Goal: Task Accomplishment & Management: Use online tool/utility

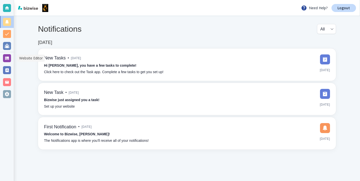
click at [7, 60] on div at bounding box center [7, 58] width 8 height 8
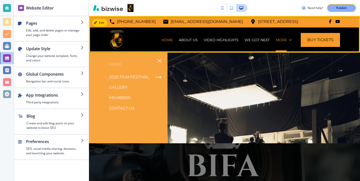
click at [284, 44] on div "More" at bounding box center [284, 40] width 22 height 25
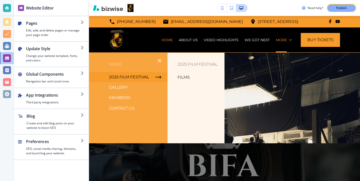
click at [182, 78] on p "Films" at bounding box center [184, 78] width 12 height 8
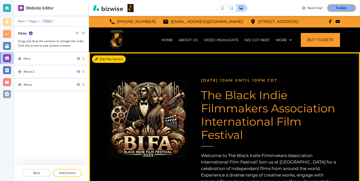
click at [105, 56] on button "Edit This Section" at bounding box center [109, 60] width 34 height 8
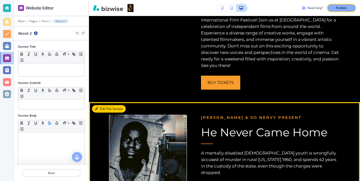
click at [100, 111] on button "Edit This Section" at bounding box center [109, 109] width 34 height 8
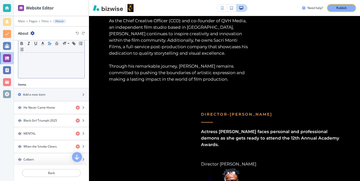
scroll to position [167, 0]
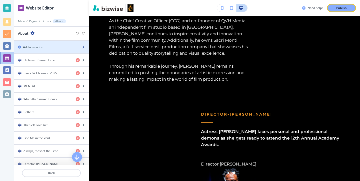
click at [72, 46] on div "Add a new item" at bounding box center [46, 47] width 64 height 5
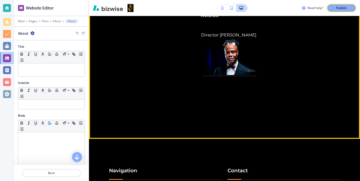
scroll to position [2484, 0]
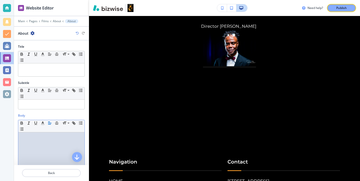
click at [48, 163] on div at bounding box center [51, 165] width 66 height 65
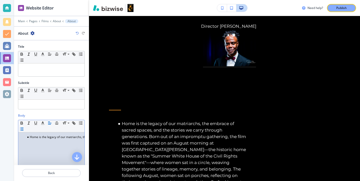
click at [30, 138] on li "Home is the legacy of our matriarchs, the embrace of sacred spaces, and the sto…" at bounding box center [53, 137] width 57 height 5
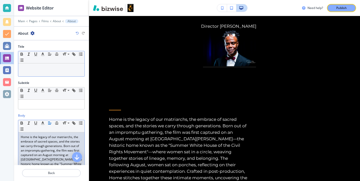
click at [68, 75] on div at bounding box center [51, 70] width 66 height 13
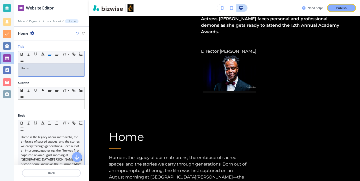
scroll to position [159, 0]
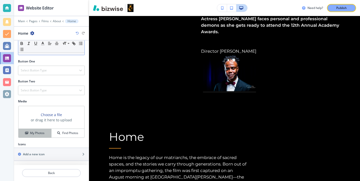
click at [46, 133] on div "My Photos" at bounding box center [35, 133] width 33 height 5
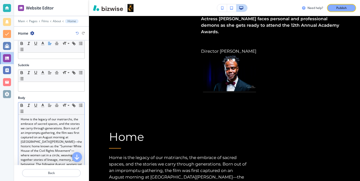
scroll to position [0, 0]
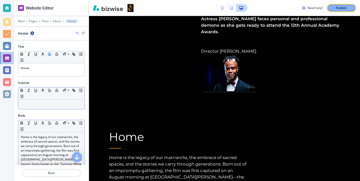
click at [39, 103] on p at bounding box center [51, 104] width 61 height 5
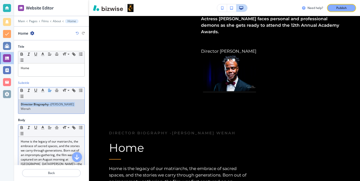
drag, startPoint x: 76, startPoint y: 106, endPoint x: 6, endPoint y: 105, distance: 70.0
click at [6, 105] on div "Website Editor Main Pages Films About Home Home Title Small Normal Large Huge H…" at bounding box center [180, 90] width 360 height 181
click at [44, 91] on icon "button" at bounding box center [43, 90] width 5 height 5
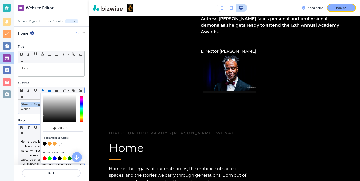
click at [51, 144] on button "button" at bounding box center [50, 144] width 4 height 4
type input "#f89c2b"
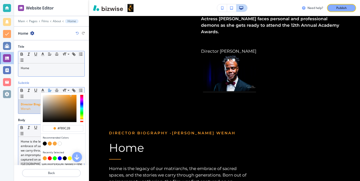
click at [43, 76] on div "Home" at bounding box center [51, 70] width 66 height 13
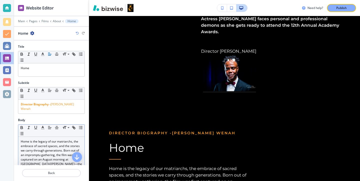
click at [45, 80] on div "Title Small Normal Large Huge Home" at bounding box center [51, 63] width 75 height 36
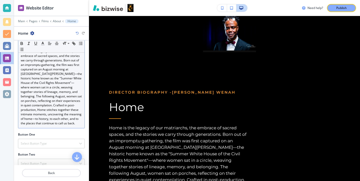
scroll to position [110, 0]
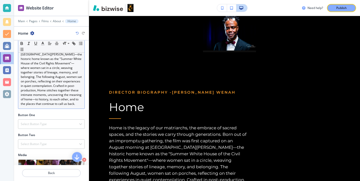
click at [73, 103] on div "Home is the legacy of our matriarchs, the embrace of sacred spaces, and the sto…" at bounding box center [51, 68] width 66 height 82
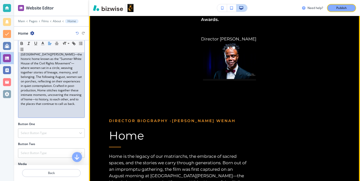
scroll to position [2475, 0]
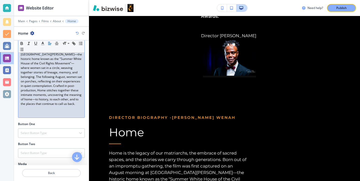
click at [56, 111] on p at bounding box center [51, 113] width 61 height 5
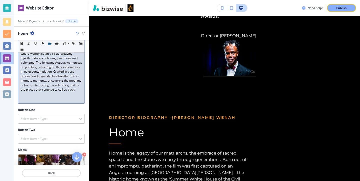
scroll to position [127, 0]
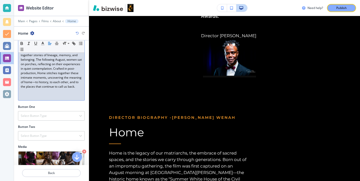
click at [28, 94] on p at bounding box center [51, 96] width 61 height 5
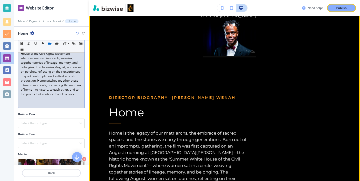
scroll to position [2540, 0]
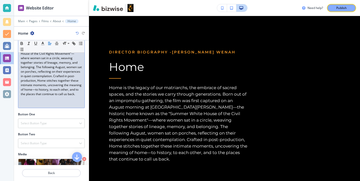
click at [63, 101] on p at bounding box center [51, 103] width 61 height 5
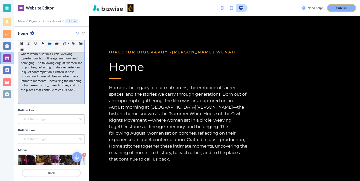
scroll to position [126, 0]
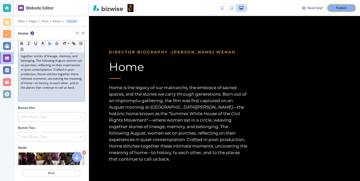
click at [29, 90] on p at bounding box center [51, 92] width 61 height 5
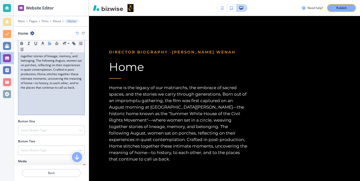
click at [29, 90] on p at bounding box center [51, 92] width 61 height 5
click at [29, 99] on p at bounding box center [51, 101] width 61 height 5
click at [39, 104] on p at bounding box center [51, 106] width 61 height 5
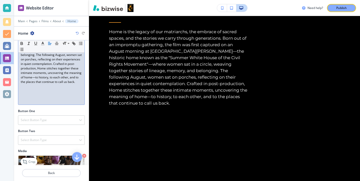
scroll to position [114, 0]
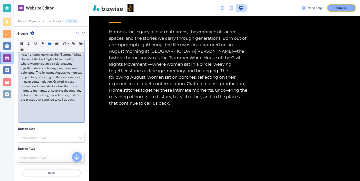
click at [47, 102] on p at bounding box center [51, 104] width 61 height 5
click at [52, 111] on p at bounding box center [51, 113] width 61 height 5
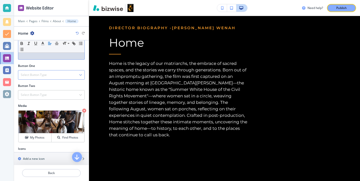
scroll to position [148, 0]
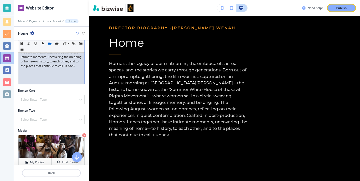
click at [33, 73] on p at bounding box center [51, 75] width 61 height 5
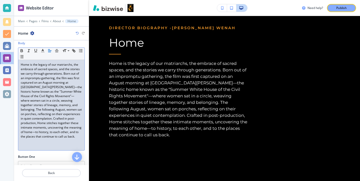
click at [40, 109] on p "Home is the legacy of our matriarchs, the embrace of sacred spaces, and the sto…" at bounding box center [51, 101] width 61 height 77
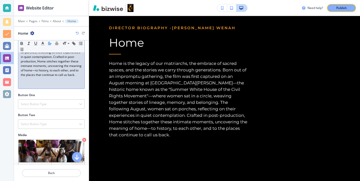
scroll to position [140, 0]
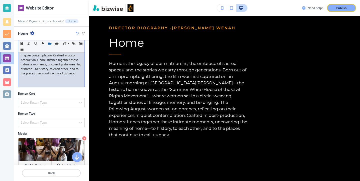
click at [40, 76] on p at bounding box center [51, 78] width 61 height 5
click at [40, 80] on p at bounding box center [51, 82] width 61 height 5
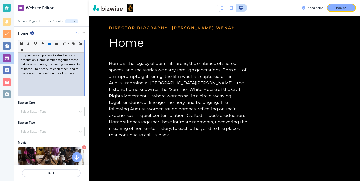
click at [77, 85] on p at bounding box center [51, 87] width 61 height 5
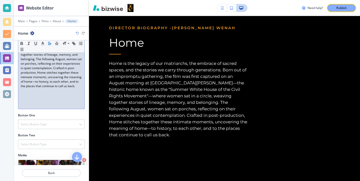
scroll to position [134, 0]
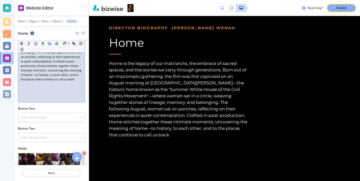
click at [79, 96] on div "Home is the legacy of our matriarchs, the embrace of sacred spaces, and the sto…" at bounding box center [51, 53] width 66 height 100
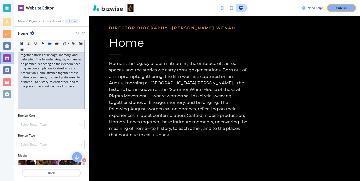
scroll to position [108, 0]
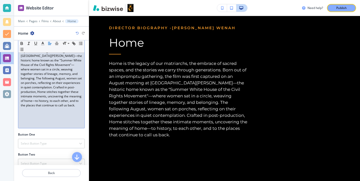
click at [63, 103] on p "Home is the legacy of our matriarchs, the embrace of sacred spaces, and the sto…" at bounding box center [51, 69] width 61 height 77
click at [62, 108] on p at bounding box center [51, 110] width 61 height 5
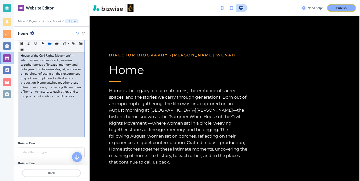
scroll to position [2478, 0]
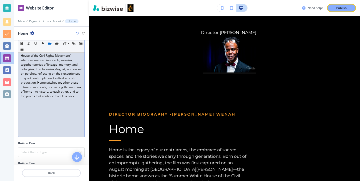
click at [39, 112] on p at bounding box center [51, 114] width 61 height 5
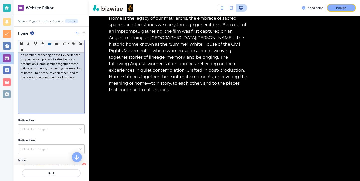
scroll to position [141, 0]
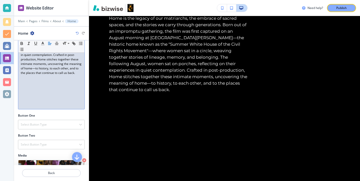
click at [48, 93] on p at bounding box center [51, 95] width 61 height 5
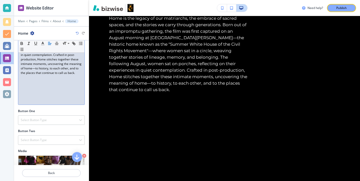
drag, startPoint x: 38, startPoint y: 91, endPoint x: 37, endPoint y: 77, distance: 13.3
click at [46, 85] on div "Home is the legacy of our matriarchs, the embrace of sacred spaces, and the sto…" at bounding box center [51, 50] width 66 height 109
click at [37, 80] on p at bounding box center [51, 82] width 61 height 5
click at [31, 93] on p at bounding box center [51, 95] width 61 height 5
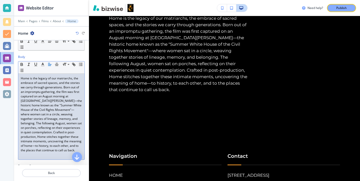
scroll to position [68, 0]
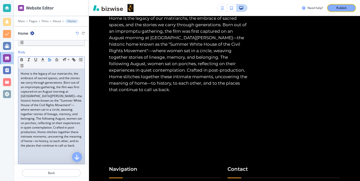
click at [40, 148] on p at bounding box center [51, 150] width 61 height 5
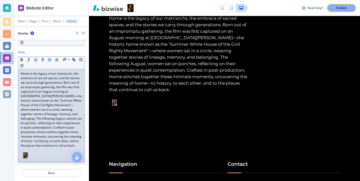
click at [26, 153] on img at bounding box center [25, 156] width 5 height 6
click at [57, 130] on p "Home is the legacy of our matriarchs, the embrace of sacred spaces, and the sto…" at bounding box center [51, 110] width 61 height 77
click at [26, 153] on img at bounding box center [25, 156] width 5 height 6
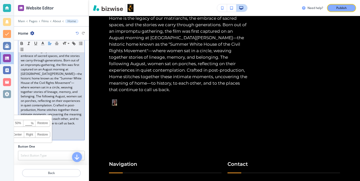
scroll to position [93, 0]
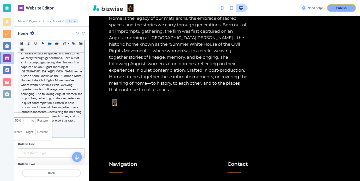
drag, startPoint x: 48, startPoint y: 109, endPoint x: 48, endPoint y: 113, distance: 3.5
click at [48, 113] on div "100% 50% % Press enter key to apply change! [GEOGRAPHIC_DATA] Left Center Right…" at bounding box center [25, 127] width 53 height 28
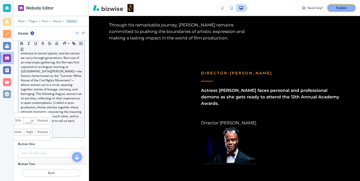
scroll to position [129, 0]
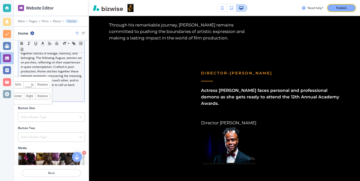
click at [54, 79] on p "Home is the legacy of our matriarchs, the embrace of sacred spaces, and the sto…" at bounding box center [51, 49] width 61 height 77
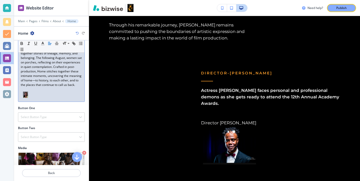
click at [26, 92] on img at bounding box center [25, 95] width 5 height 6
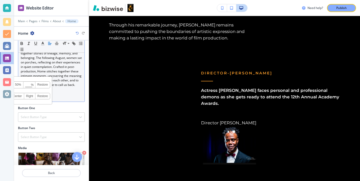
click at [21, 93] on link "Center" at bounding box center [17, 96] width 13 height 6
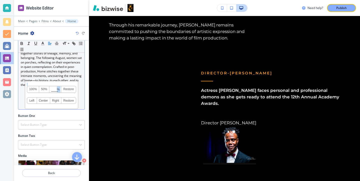
drag, startPoint x: 53, startPoint y: 80, endPoint x: 57, endPoint y: 90, distance: 10.6
click at [57, 90] on div "100% 50% % Press enter key to apply change! [GEOGRAPHIC_DATA] Left Center Right…" at bounding box center [51, 95] width 53 height 28
click at [54, 81] on div "100% 50% % Press enter key to apply change! [GEOGRAPHIC_DATA] Left Center Right…" at bounding box center [51, 95] width 53 height 28
drag, startPoint x: 54, startPoint y: 78, endPoint x: 40, endPoint y: 78, distance: 13.5
click at [40, 81] on div "100% 50% % Press enter key to apply change! [GEOGRAPHIC_DATA] Left Center Right…" at bounding box center [51, 95] width 53 height 28
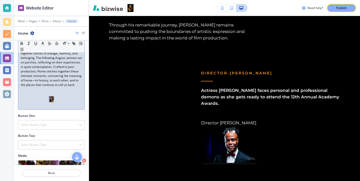
click at [61, 76] on p "Home is the legacy of our matriarchs, the embrace of sacred spaces, and the sto…" at bounding box center [51, 49] width 61 height 77
click at [52, 96] on img at bounding box center [51, 99] width 5 height 6
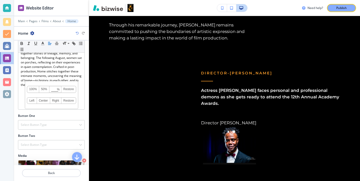
drag, startPoint x: 57, startPoint y: 98, endPoint x: 71, endPoint y: 107, distance: 16.2
click at [71, 107] on div "Body Small Normal Large Huge Home is the legacy of our matriarchs, the embrace …" at bounding box center [51, 51] width 75 height 125
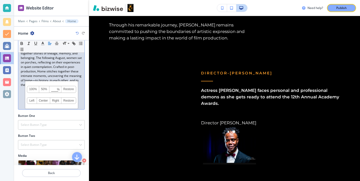
click at [59, 98] on link "Right" at bounding box center [55, 101] width 11 height 6
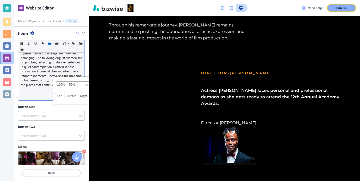
click at [63, 94] on link "Left" at bounding box center [60, 96] width 10 height 6
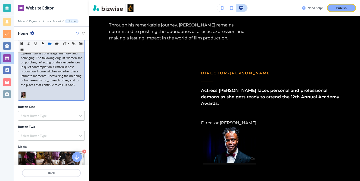
click at [51, 92] on p at bounding box center [51, 94] width 61 height 5
click at [24, 92] on img at bounding box center [23, 95] width 5 height 6
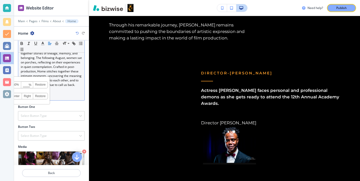
click at [24, 93] on link "Right" at bounding box center [27, 96] width 11 height 6
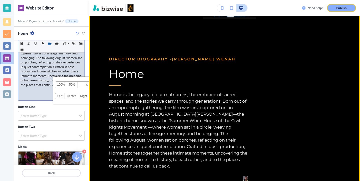
scroll to position [2543, 0]
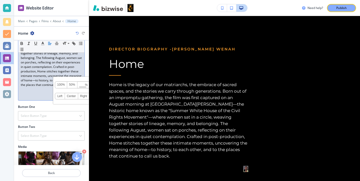
click at [46, 87] on p at bounding box center [51, 89] width 61 height 5
click at [85, 94] on div "Body Small Normal Large Huge Home is the legacy of our matriarchs, the embrace …" at bounding box center [51, 47] width 75 height 116
click at [80, 92] on img at bounding box center [79, 95] width 5 height 6
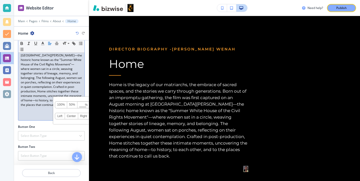
click at [52, 94] on p "Home is the legacy of our matriarchs, the embrace of sacred spaces, and the sto…" at bounding box center [51, 69] width 61 height 77
click at [79, 112] on img at bounding box center [79, 115] width 5 height 6
drag, startPoint x: 61, startPoint y: 95, endPoint x: 52, endPoint y: 89, distance: 11.5
click at [52, 89] on div "Home is the legacy of our matriarchs, the embrace of sacred spaces, and the sto…" at bounding box center [51, 74] width 66 height 92
click at [43, 107] on p at bounding box center [51, 109] width 61 height 5
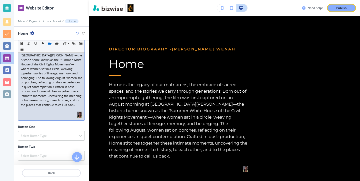
click at [25, 107] on p at bounding box center [51, 109] width 61 height 5
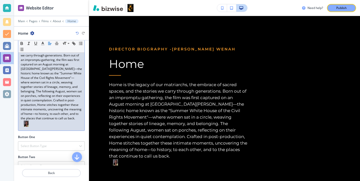
scroll to position [96, 0]
click at [27, 120] on img at bounding box center [27, 123] width 5 height 6
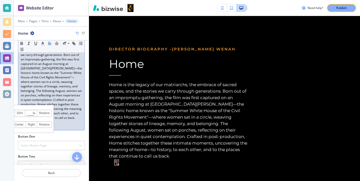
click at [50, 95] on p "Home is the legacy of our matriarchs, the embrace of sacred spaces, and the sto…" at bounding box center [51, 82] width 61 height 77
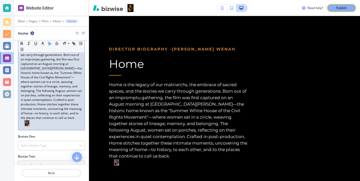
click at [25, 120] on img at bounding box center [27, 123] width 5 height 6
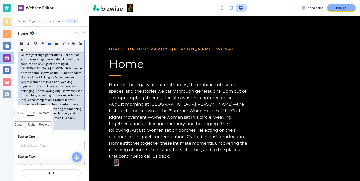
click at [58, 113] on p "Home is the legacy of our matriarchs, the embrace of sacred spaces, and the sto…" at bounding box center [51, 82] width 61 height 77
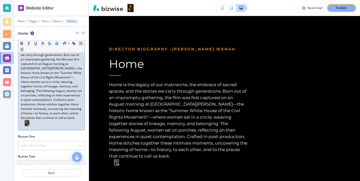
click at [22, 120] on p at bounding box center [51, 124] width 61 height 8
click at [23, 120] on p at bounding box center [51, 124] width 61 height 8
click at [25, 120] on img at bounding box center [27, 123] width 5 height 6
click at [55, 110] on p "Home is the legacy of our matriarchs, the embrace of sacred spaces, and the sto…" at bounding box center [51, 82] width 61 height 77
click at [27, 120] on img at bounding box center [27, 123] width 5 height 6
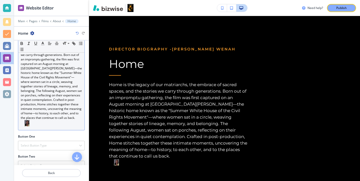
click at [34, 120] on p at bounding box center [51, 124] width 61 height 8
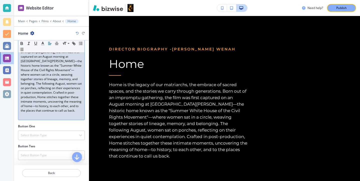
scroll to position [126, 0]
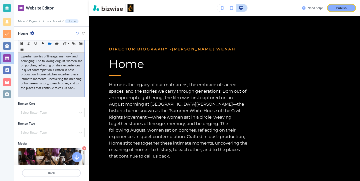
click at [28, 92] on div "Home is the legacy of our matriarchs, the embrace of sacred spaces, and the sto…" at bounding box center [51, 54] width 66 height 86
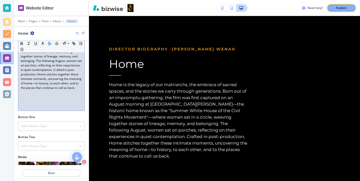
click at [22, 90] on p at bounding box center [51, 92] width 61 height 5
click at [21, 90] on p at bounding box center [51, 92] width 61 height 5
click at [16, 87] on div "Body Small Normal Large Huge Home is the legacy of our matriarchs, the embrace …" at bounding box center [51, 53] width 75 height 123
click at [20, 87] on div "Home is the legacy of our matriarchs, the embrace of sacred spaces, and the sto…" at bounding box center [51, 61] width 66 height 100
click at [29, 99] on p at bounding box center [51, 101] width 61 height 5
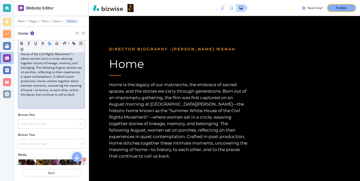
scroll to position [133, 0]
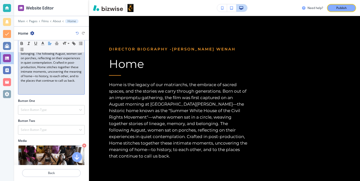
click at [38, 83] on p at bounding box center [51, 85] width 61 height 5
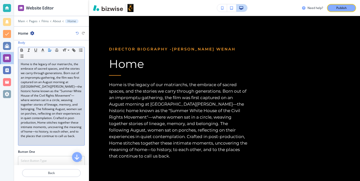
scroll to position [93, 0]
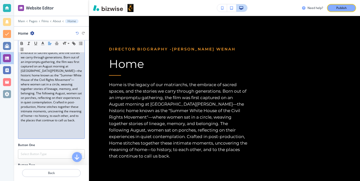
click at [29, 123] on p at bounding box center [51, 125] width 61 height 5
click at [29, 127] on p at bounding box center [51, 129] width 61 height 5
click at [25, 123] on p at bounding box center [51, 125] width 61 height 5
click at [21, 123] on p at bounding box center [51, 125] width 61 height 5
click at [20, 121] on div "Home is the legacy of our matriarchs, the embrace of sacred spaces, and the sto…" at bounding box center [51, 87] width 66 height 86
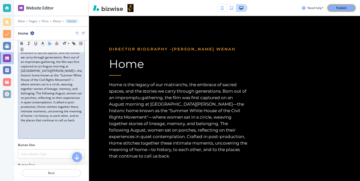
click at [23, 127] on p at bounding box center [51, 129] width 61 height 5
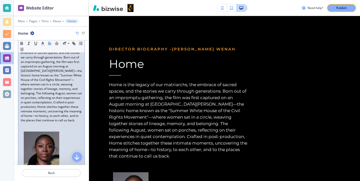
scroll to position [123, 0]
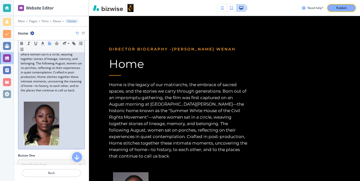
click at [49, 130] on img at bounding box center [42, 124] width 36 height 44
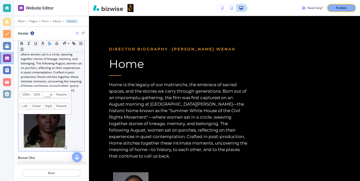
drag, startPoint x: 59, startPoint y: 141, endPoint x: 65, endPoint y: 144, distance: 6.4
click at [65, 147] on div at bounding box center [65, 148] width 3 height 3
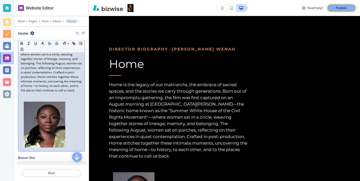
click at [77, 116] on p at bounding box center [51, 125] width 61 height 47
click at [55, 97] on p at bounding box center [51, 99] width 61 height 5
click at [66, 116] on p at bounding box center [51, 125] width 61 height 47
click at [29, 93] on p at bounding box center [51, 95] width 61 height 5
click at [23, 102] on p at bounding box center [51, 125] width 61 height 47
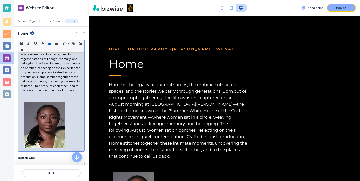
click at [22, 97] on p at bounding box center [51, 99] width 61 height 5
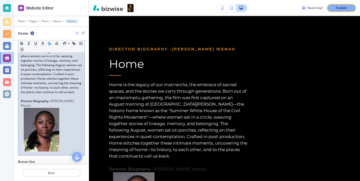
scroll to position [127, 0]
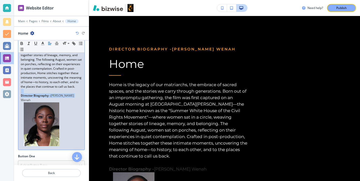
drag, startPoint x: 74, startPoint y: 90, endPoint x: 20, endPoint y: 89, distance: 54.0
click at [20, 89] on div "Home is the legacy of our matriarchs, the embrace of sacred spaces, and the sto…" at bounding box center [51, 80] width 66 height 140
click at [42, 42] on icon "button" at bounding box center [43, 43] width 5 height 5
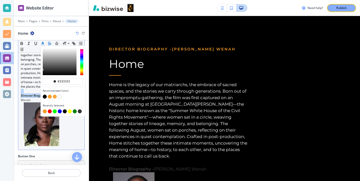
click at [60, 95] on button "button" at bounding box center [60, 97] width 4 height 4
type input "#ffffff"
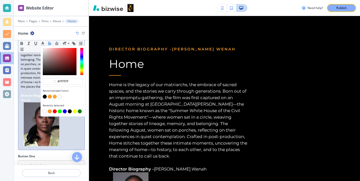
click at [71, 135] on p at bounding box center [51, 125] width 61 height 45
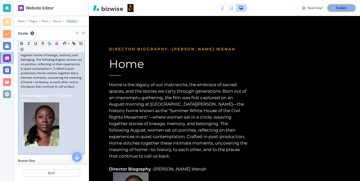
click at [68, 103] on p at bounding box center [51, 125] width 61 height 45
click at [67, 103] on p at bounding box center [51, 125] width 61 height 45
click at [67, 106] on p at bounding box center [51, 125] width 61 height 45
click at [64, 94] on span "[PERSON_NAME] Wenah" at bounding box center [48, 98] width 54 height 9
click at [64, 103] on p "." at bounding box center [51, 125] width 61 height 45
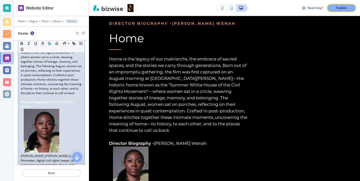
scroll to position [126, 0]
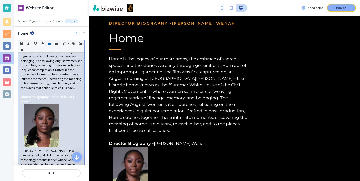
click at [56, 136] on img at bounding box center [42, 126] width 36 height 44
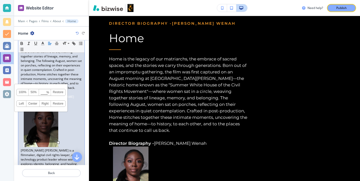
click at [58, 142] on div at bounding box center [58, 143] width 3 height 3
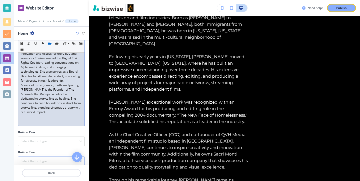
scroll to position [388, 0]
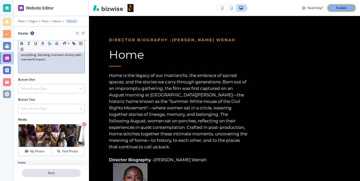
click at [79, 175] on p "Back" at bounding box center [52, 173] width 58 height 5
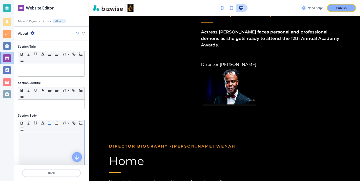
scroll to position [220, 0]
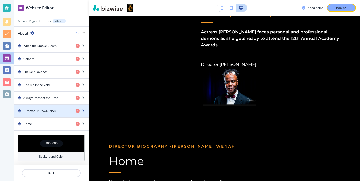
click at [45, 110] on h4 "Director-[PERSON_NAME]" at bounding box center [42, 111] width 36 height 5
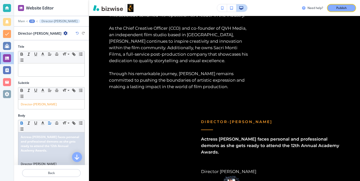
scroll to position [2339, 0]
click at [56, 76] on div at bounding box center [51, 70] width 66 height 13
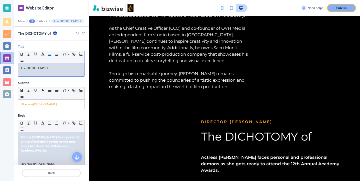
click at [52, 70] on p "The DICHOTOMY of" at bounding box center [51, 68] width 61 height 5
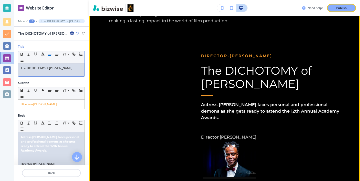
scroll to position [2447, 0]
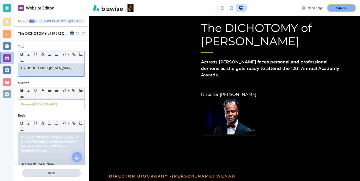
click at [49, 177] on button "Back" at bounding box center [51, 173] width 59 height 8
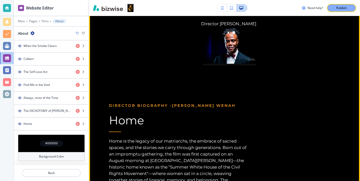
scroll to position [2518, 0]
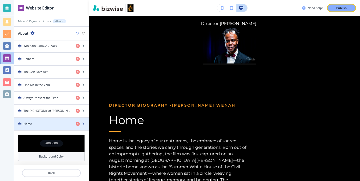
click at [51, 125] on div "Home" at bounding box center [43, 124] width 58 height 5
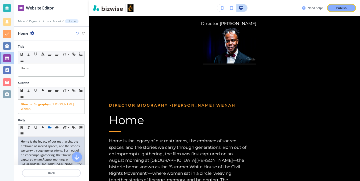
scroll to position [2502, 0]
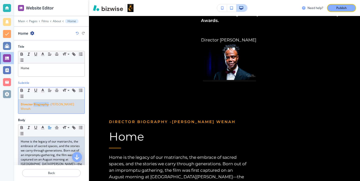
drag, startPoint x: 49, startPoint y: 105, endPoint x: 35, endPoint y: 105, distance: 14.5
click at [35, 105] on strong "Director Biography -" at bounding box center [36, 104] width 30 height 4
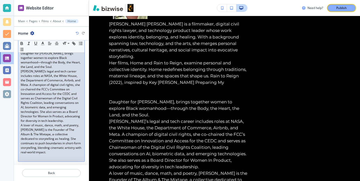
scroll to position [384, 0]
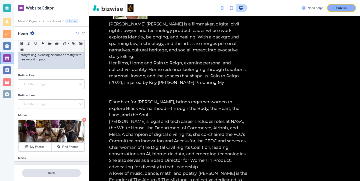
click at [47, 175] on p "Back" at bounding box center [52, 173] width 58 height 5
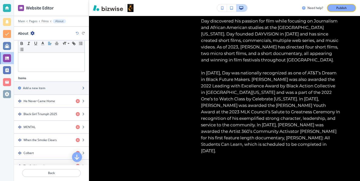
scroll to position [130, 0]
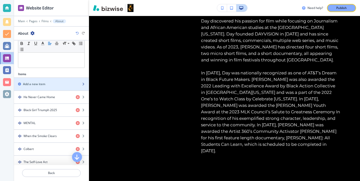
click at [41, 89] on div "button" at bounding box center [51, 89] width 75 height 4
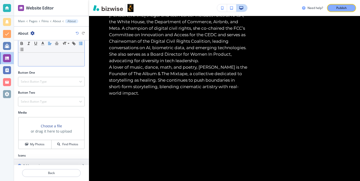
scroll to position [143, 0]
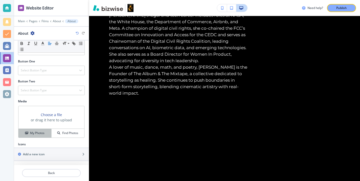
click at [45, 132] on div "My Photos" at bounding box center [35, 133] width 33 height 5
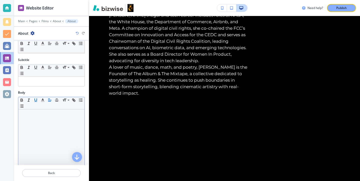
scroll to position [36, 0]
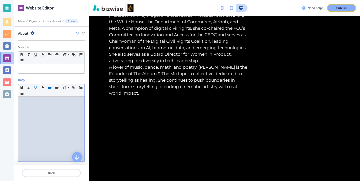
click at [33, 123] on div at bounding box center [51, 129] width 66 height 65
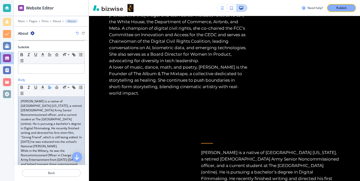
scroll to position [53, 0]
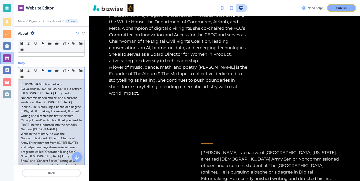
click at [67, 126] on p "[PERSON_NAME] is a native of [GEOGRAPHIC_DATA] [US_STATE], a retired [DEMOGRAPH…" at bounding box center [51, 107] width 61 height 50
click at [66, 139] on p "While in the Military, he was the Noncommissioned Officer in Charge of Army Ent…" at bounding box center [51, 159] width 61 height 54
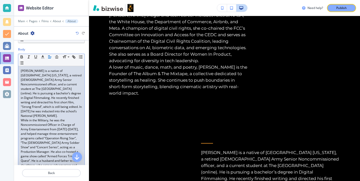
scroll to position [67, 0]
click at [67, 135] on p "While in the Military, he was the Noncommissioned Officer in Charge of Army Ent…" at bounding box center [51, 145] width 61 height 54
click at [57, 143] on p "While in the Military, he was the Noncommissioned Officer in Charge of Army Ent…" at bounding box center [51, 145] width 61 height 54
click at [79, 111] on p "[PERSON_NAME] is a native of [GEOGRAPHIC_DATA] [US_STATE], a retired [DEMOGRAPH…" at bounding box center [51, 93] width 61 height 50
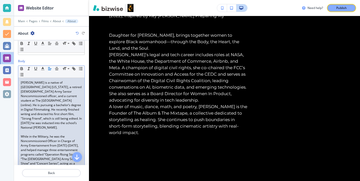
scroll to position [0, 0]
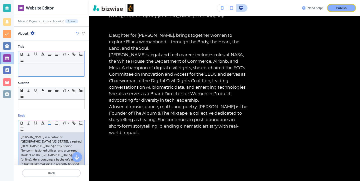
click at [43, 69] on p at bounding box center [51, 68] width 61 height 5
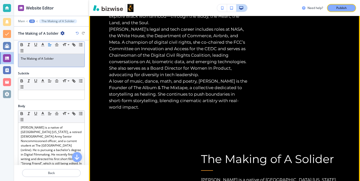
scroll to position [2865, 0]
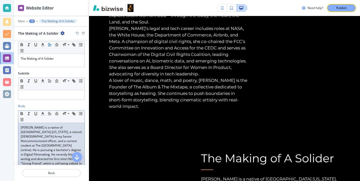
click at [21, 127] on p "[PERSON_NAME] is a native of [GEOGRAPHIC_DATA] [US_STATE], a retired [DEMOGRAPH…" at bounding box center [51, 151] width 61 height 50
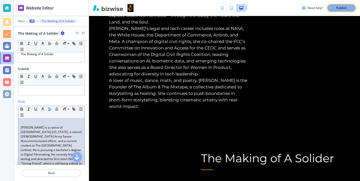
click at [28, 122] on p at bounding box center [51, 123] width 61 height 5
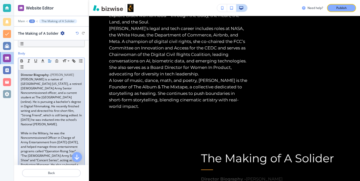
scroll to position [53, 0]
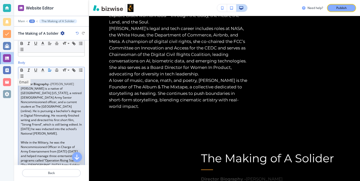
drag, startPoint x: 48, startPoint y: 89, endPoint x: 7, endPoint y: 84, distance: 41.3
click at [7, 84] on div "Website Editor Main +3 The Making of A Solider The Making of A Solider Title Sm…" at bounding box center [180, 90] width 360 height 181
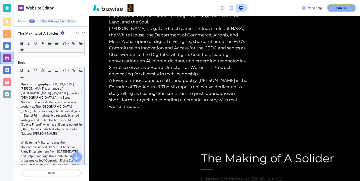
click at [46, 71] on button "button" at bounding box center [42, 70] width 7 height 6
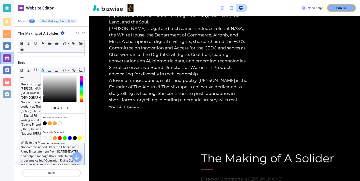
click at [59, 122] on button "button" at bounding box center [60, 124] width 4 height 4
type input "#ffffff"
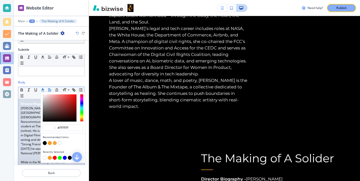
scroll to position [0, 0]
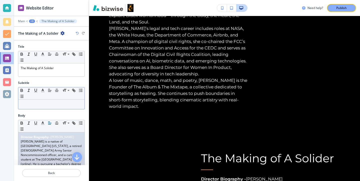
click at [59, 97] on div "Small Normal Large Huge" at bounding box center [51, 94] width 66 height 12
click at [59, 104] on p at bounding box center [51, 104] width 61 height 5
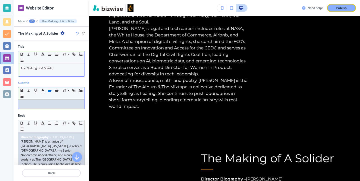
click at [59, 76] on div "The Making of A Solider" at bounding box center [51, 70] width 66 height 13
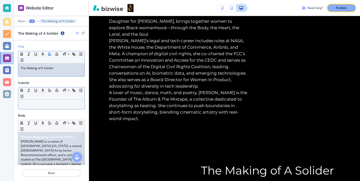
click at [51, 106] on p at bounding box center [51, 104] width 61 height 5
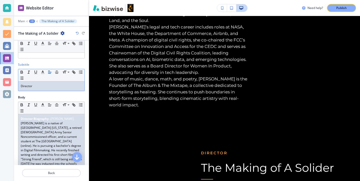
scroll to position [16, 0]
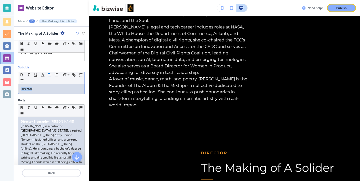
drag, startPoint x: 48, startPoint y: 89, endPoint x: 19, endPoint y: 87, distance: 29.3
click at [19, 87] on div "Director" at bounding box center [51, 89] width 66 height 10
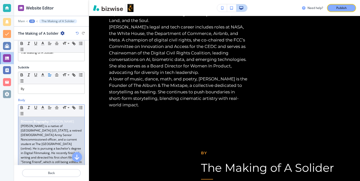
drag, startPoint x: 52, startPoint y: 122, endPoint x: 63, endPoint y: 127, distance: 12.0
click at [63, 124] on p "Director Biography - [PERSON_NAME]" at bounding box center [51, 122] width 61 height 5
copy span "[PERSON_NAME]"
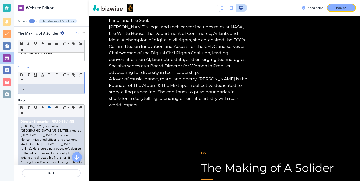
click at [55, 88] on p "By" at bounding box center [51, 89] width 61 height 5
drag, startPoint x: 73, startPoint y: 86, endPoint x: 78, endPoint y: 90, distance: 7.0
click at [78, 90] on div "By [PERSON_NAME]" at bounding box center [51, 89] width 66 height 10
click at [43, 74] on polyline "button" at bounding box center [43, 75] width 2 height 2
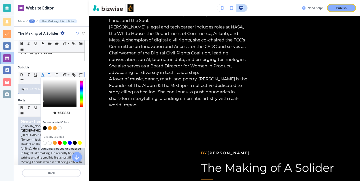
click at [52, 129] on div "button" at bounding box center [63, 128] width 41 height 5
click at [50, 129] on button "button" at bounding box center [50, 128] width 4 height 4
type input "#f89c2b"
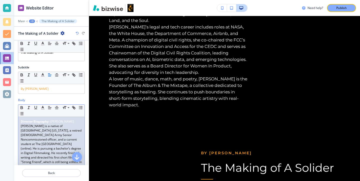
click at [35, 124] on p "Director Biography - [PERSON_NAME]" at bounding box center [51, 122] width 61 height 5
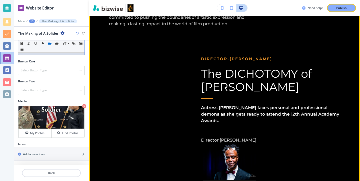
scroll to position [2506, 0]
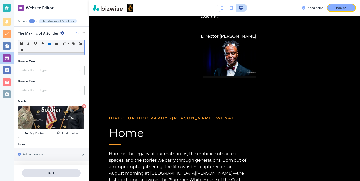
click at [74, 175] on p "Back" at bounding box center [52, 173] width 58 height 5
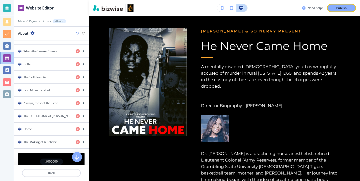
scroll to position [229, 0]
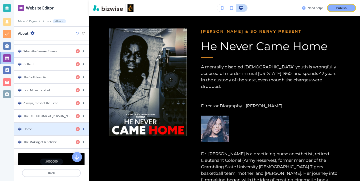
click at [55, 130] on div "Home" at bounding box center [43, 129] width 58 height 5
click at [55, 131] on div "Home" at bounding box center [43, 129] width 58 height 5
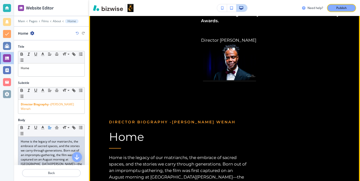
scroll to position [2502, 0]
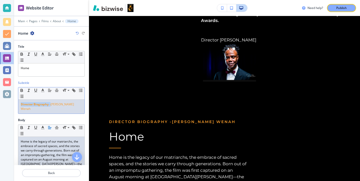
drag, startPoint x: 50, startPoint y: 103, endPoint x: 15, endPoint y: 105, distance: 35.3
click at [15, 105] on div "Subtitle Small Normal Large Huge Director Biography - [PERSON_NAME] Wenah" at bounding box center [51, 99] width 75 height 37
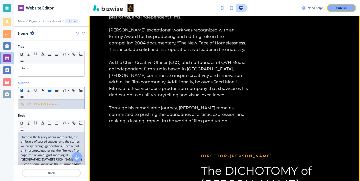
scroll to position [2308, 0]
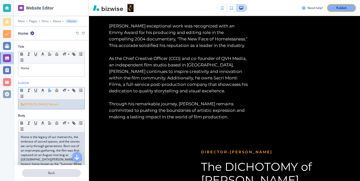
click at [71, 175] on p "Back" at bounding box center [52, 173] width 58 height 5
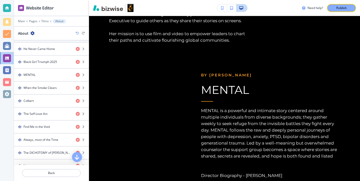
scroll to position [233, 0]
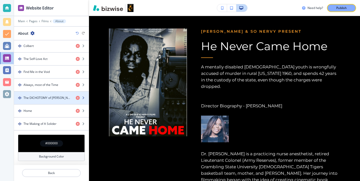
click at [58, 102] on div "button" at bounding box center [51, 102] width 75 height 4
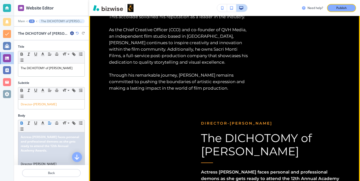
scroll to position [2339, 0]
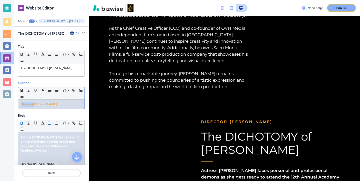
drag, startPoint x: 34, startPoint y: 105, endPoint x: 10, endPoint y: 106, distance: 24.8
click at [9, 106] on div "Website Editor Main +3 The DICHOTOMY of [PERSON_NAME] The DICHOTOMY of [PERSON_…" at bounding box center [180, 90] width 360 height 181
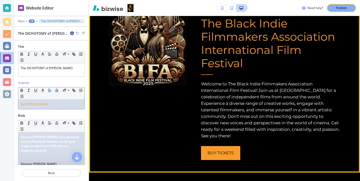
scroll to position [0, 0]
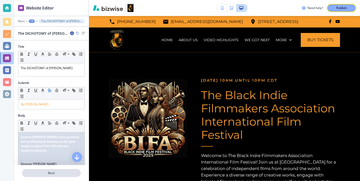
click at [75, 175] on p "Back" at bounding box center [52, 173] width 58 height 5
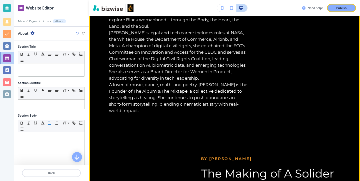
scroll to position [2854, 0]
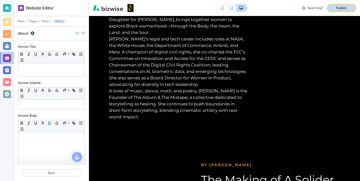
click at [340, 10] on button "Publish" at bounding box center [341, 8] width 29 height 8
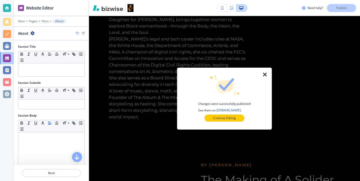
click at [267, 77] on icon "button" at bounding box center [265, 75] width 6 height 6
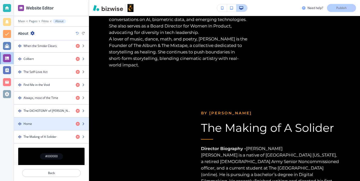
scroll to position [233, 0]
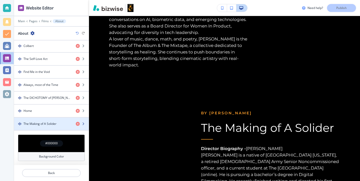
click at [44, 129] on div "button" at bounding box center [51, 128] width 75 height 4
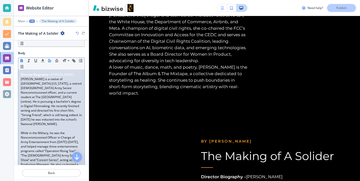
scroll to position [46, 0]
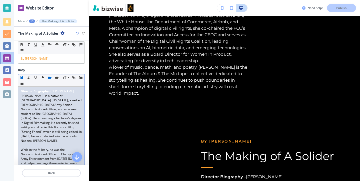
click at [21, 100] on p "[PERSON_NAME] is a native of [GEOGRAPHIC_DATA] [US_STATE], a retired [DEMOGRAPH…" at bounding box center [51, 119] width 61 height 50
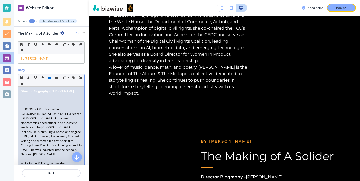
click at [24, 98] on p at bounding box center [51, 96] width 61 height 5
click at [24, 103] on p at bounding box center [51, 100] width 61 height 5
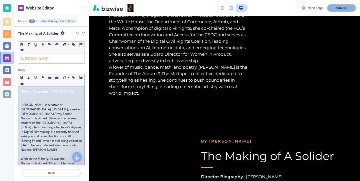
click at [34, 103] on p at bounding box center [51, 100] width 61 height 5
click at [33, 103] on p at bounding box center [51, 100] width 61 height 5
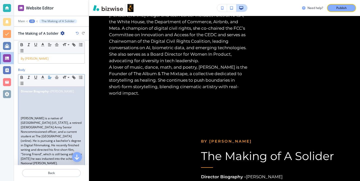
click at [33, 98] on p at bounding box center [51, 96] width 61 height 5
click at [32, 103] on p at bounding box center [51, 100] width 61 height 5
click at [42, 103] on p at bounding box center [51, 100] width 61 height 5
click at [37, 107] on p at bounding box center [51, 105] width 61 height 5
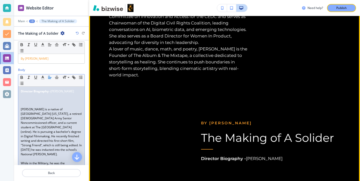
scroll to position [2891, 0]
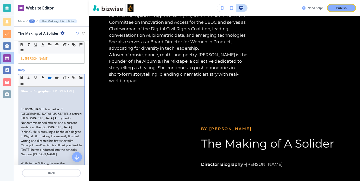
click at [80, 103] on p at bounding box center [51, 100] width 61 height 5
click at [74, 103] on p at bounding box center [51, 100] width 61 height 5
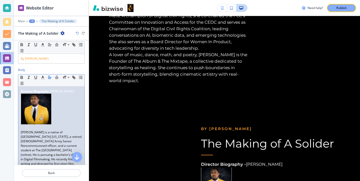
click at [44, 115] on img at bounding box center [36, 109] width 31 height 31
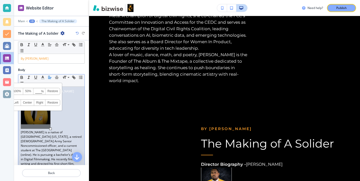
click at [50, 128] on div at bounding box center [50, 129] width 3 height 3
click at [72, 126] on p at bounding box center [51, 110] width 61 height 32
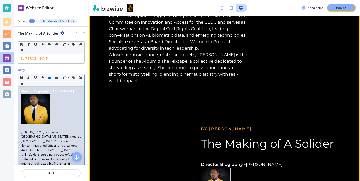
click at [206, 168] on img at bounding box center [216, 183] width 30 height 31
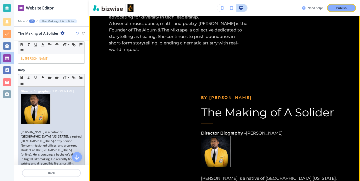
scroll to position [2918, 0]
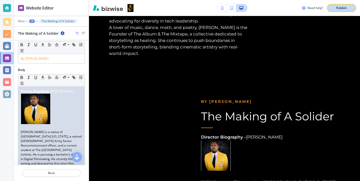
click at [329, 9] on button "Publish" at bounding box center [341, 8] width 29 height 8
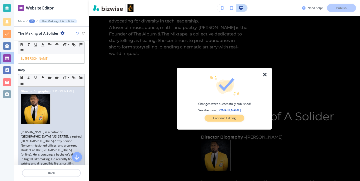
click at [234, 121] on button "Continue Editing" at bounding box center [225, 118] width 40 height 7
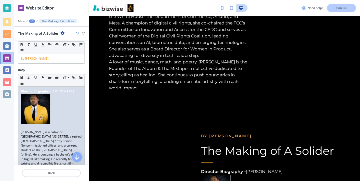
scroll to position [2880, 0]
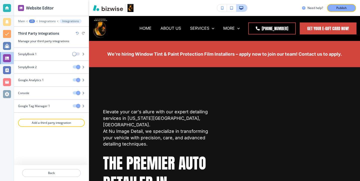
scroll to position [808, 0]
